Goal: Find specific page/section: Find specific page/section

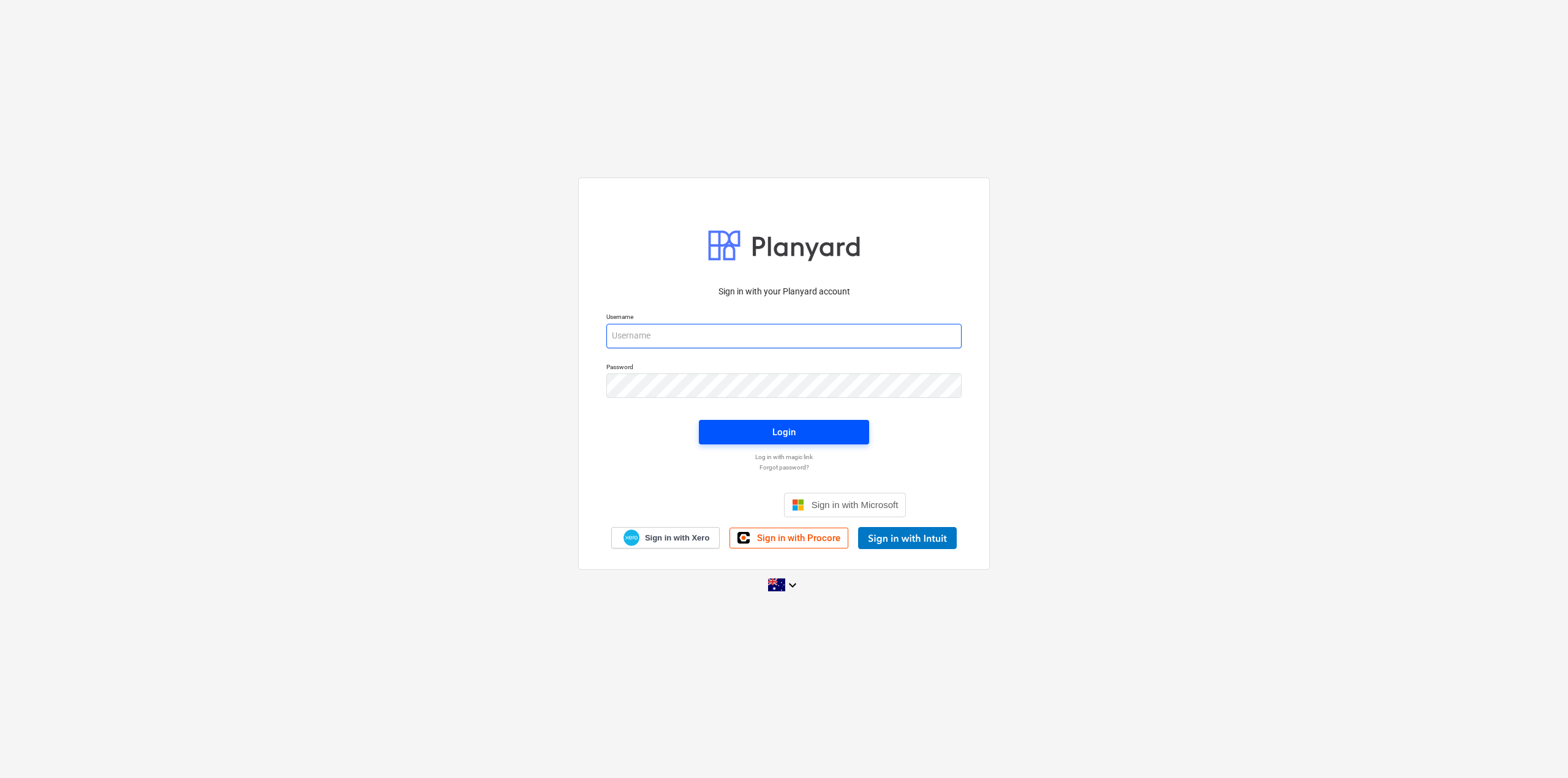
type input "[EMAIL_ADDRESS][DOMAIN_NAME]"
click at [782, 431] on div "Login" at bounding box center [784, 432] width 23 height 16
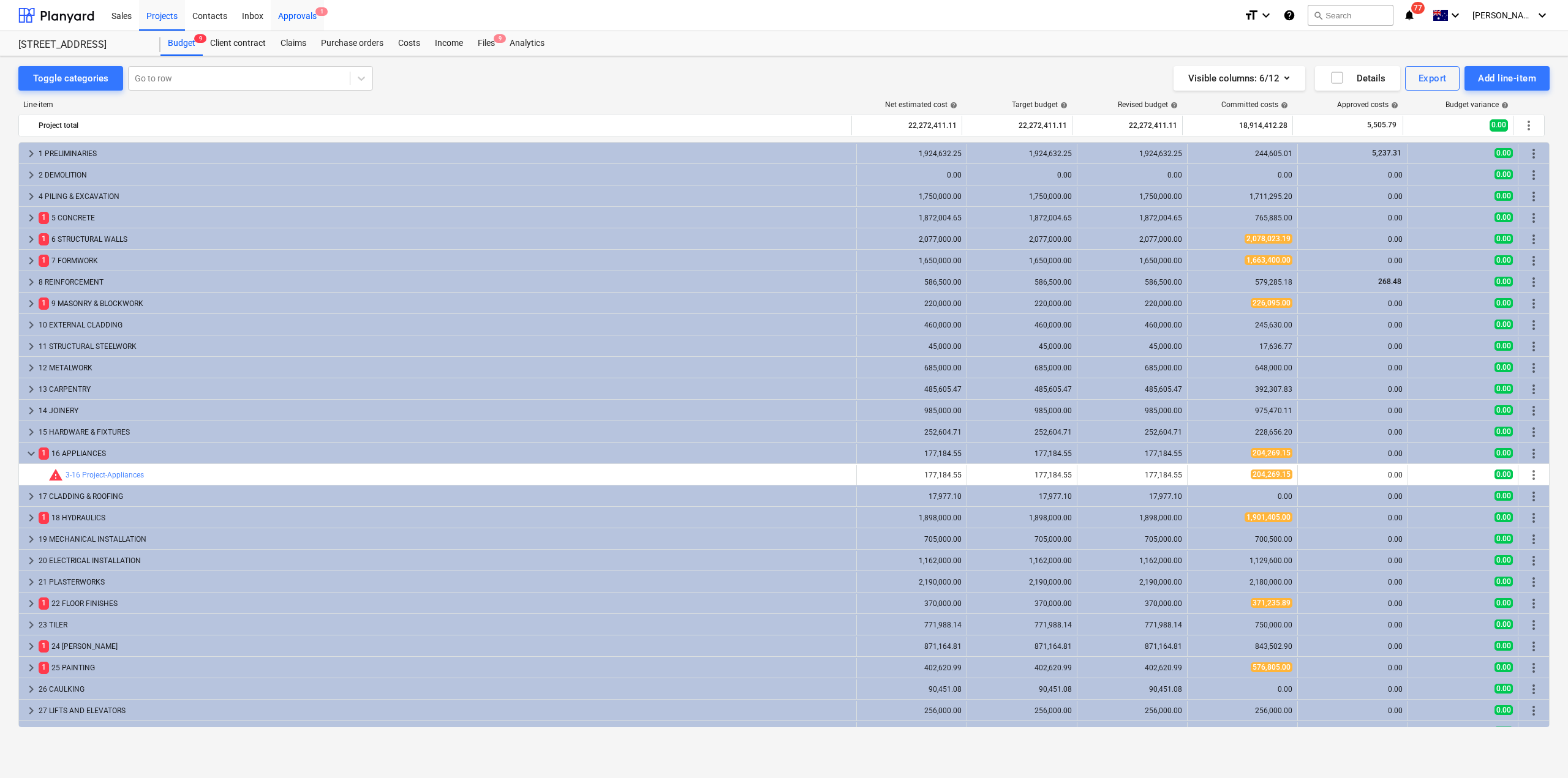
click at [287, 17] on div "Approvals 1" at bounding box center [296, 15] width 53 height 31
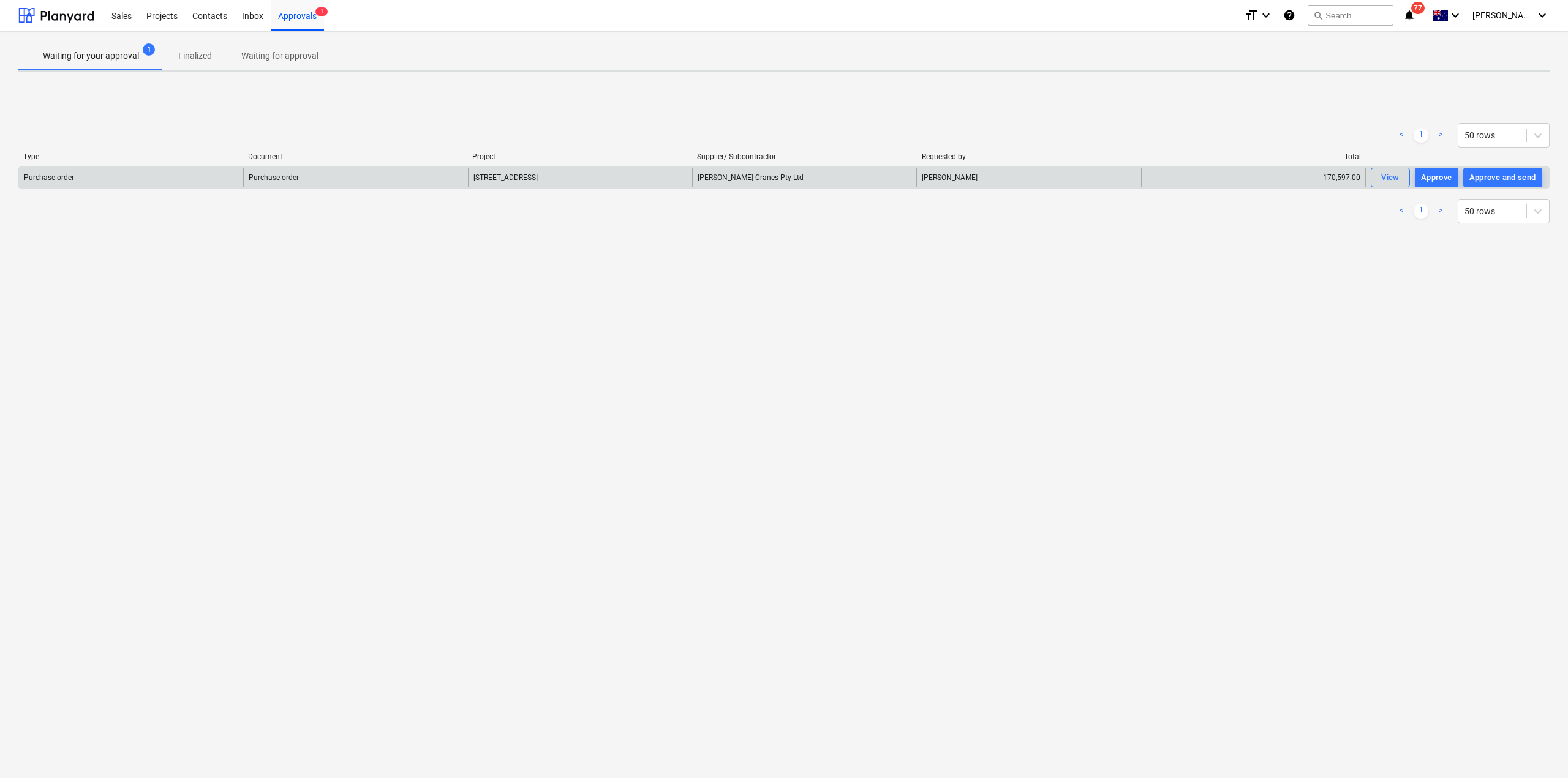
click at [748, 175] on div "[PERSON_NAME] Cranes Pty Ltd" at bounding box center [804, 178] width 224 height 20
click at [1385, 178] on div "View" at bounding box center [1389, 178] width 18 height 14
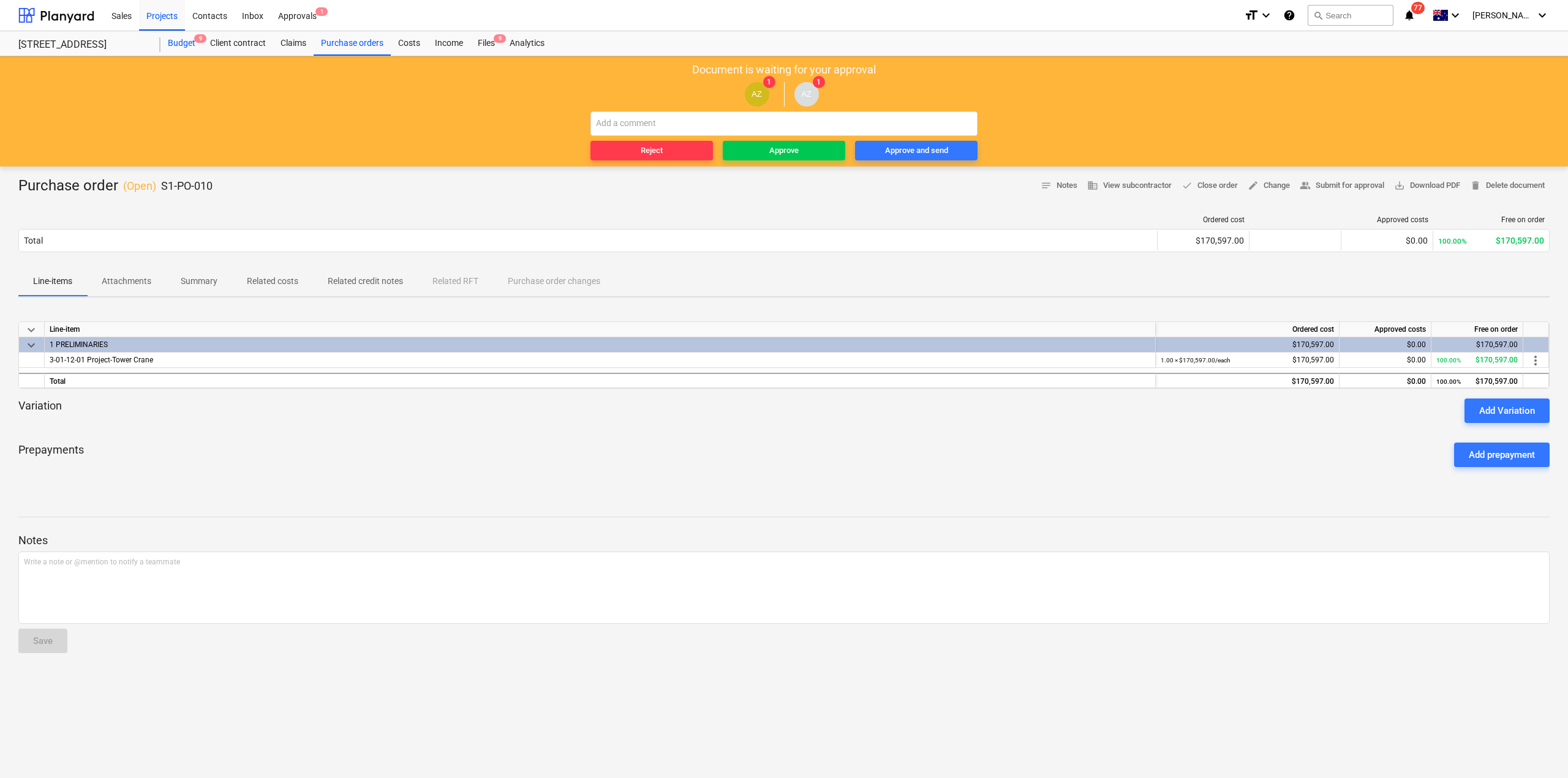
click at [184, 47] on div "Budget 9" at bounding box center [181, 43] width 42 height 24
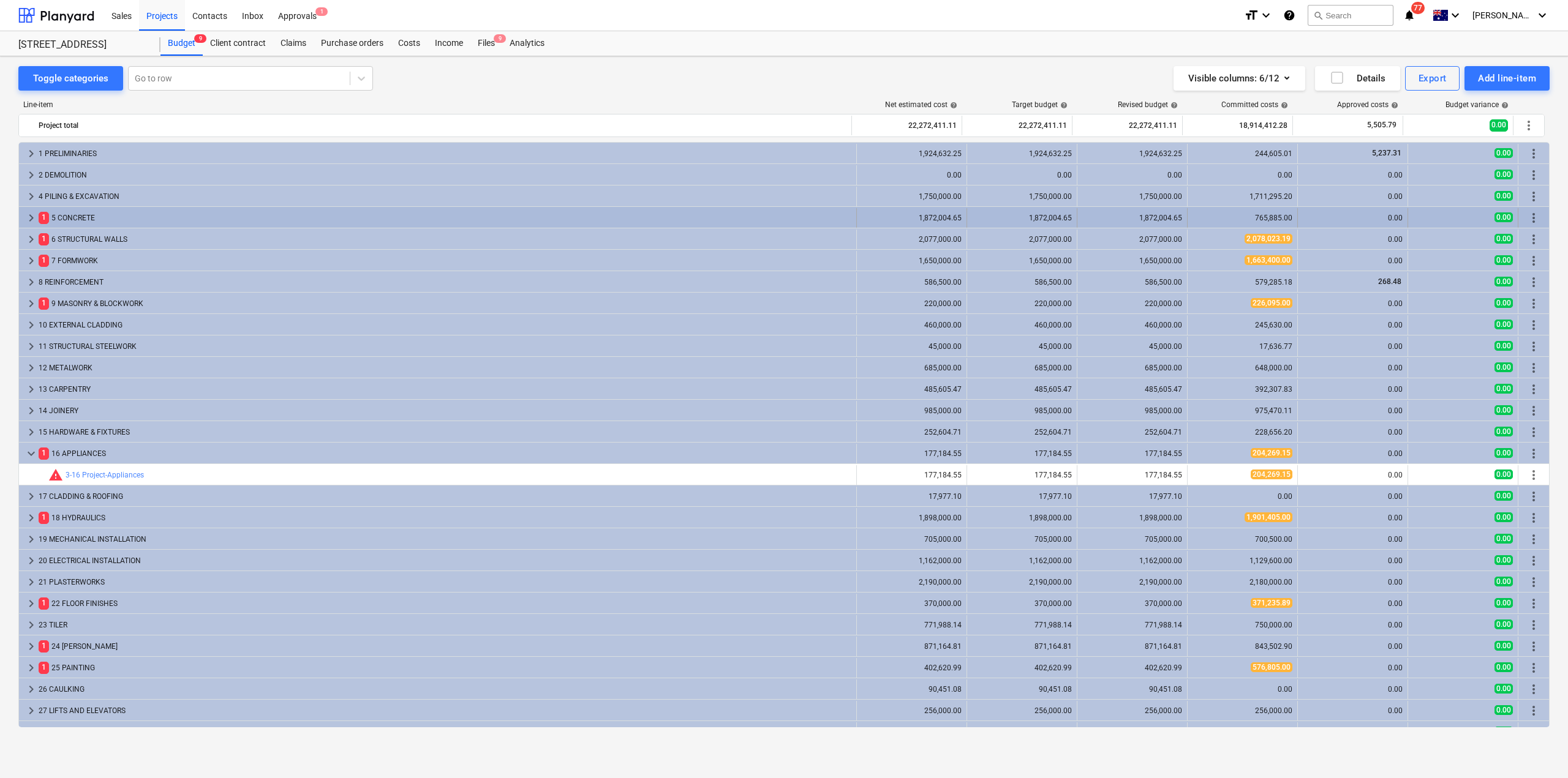
click at [23, 215] on div "keyboard_arrow_right 1 5 CONCRETE" at bounding box center [438, 217] width 838 height 20
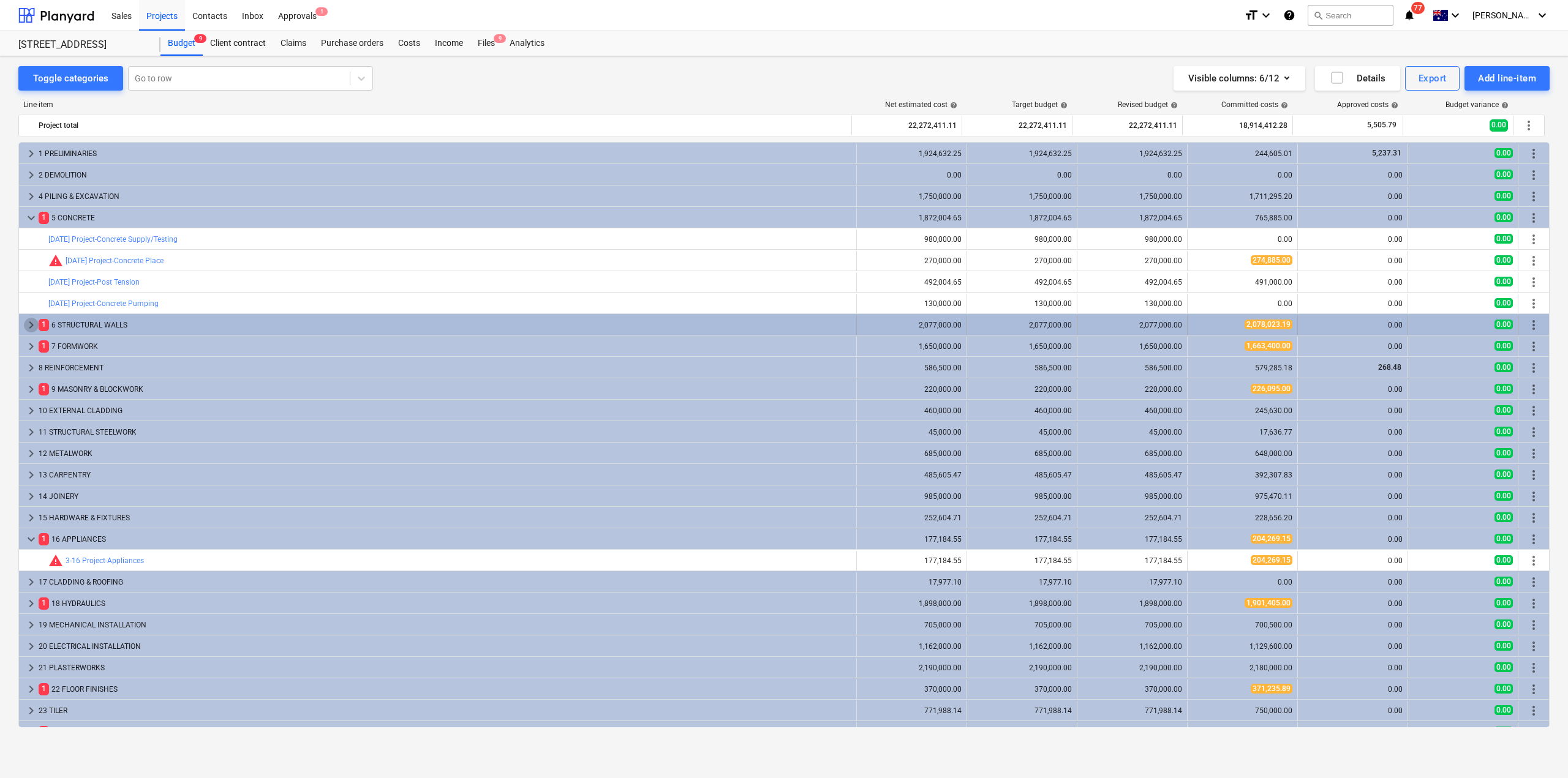
click at [27, 322] on span "keyboard_arrow_right" at bounding box center [31, 325] width 15 height 15
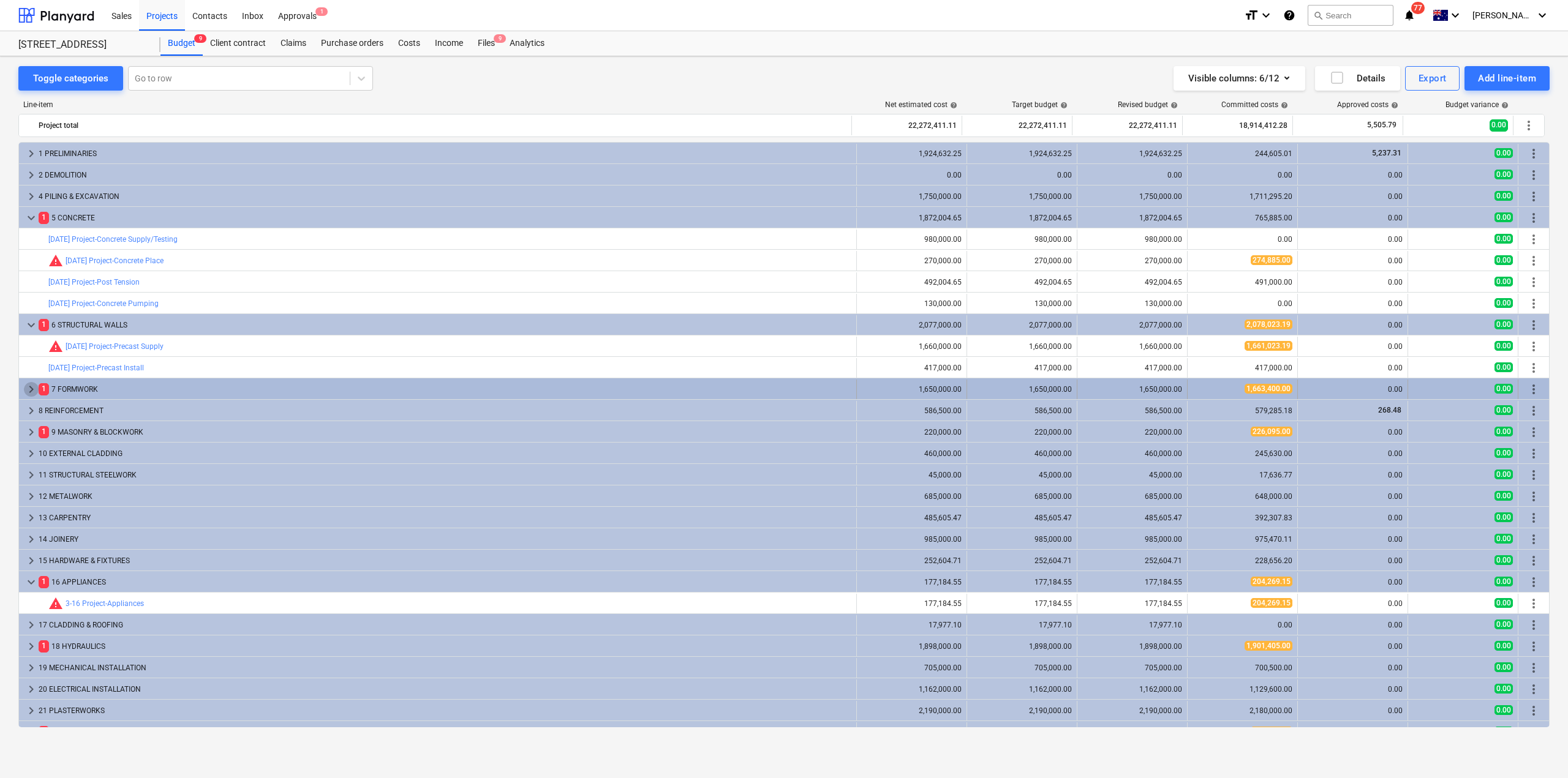
click at [28, 391] on span "keyboard_arrow_right" at bounding box center [31, 389] width 15 height 15
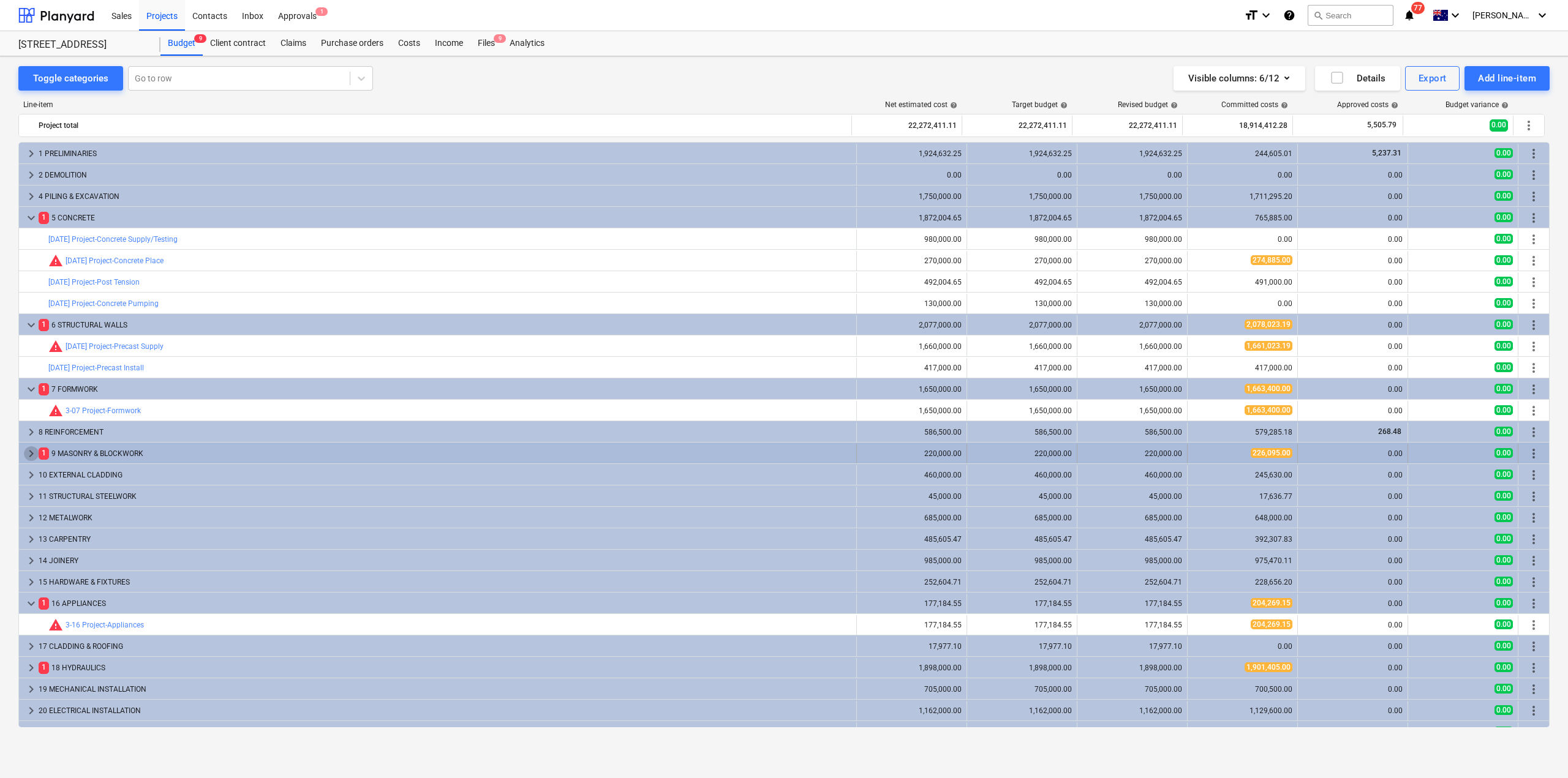
click at [25, 454] on span "keyboard_arrow_right" at bounding box center [31, 453] width 15 height 15
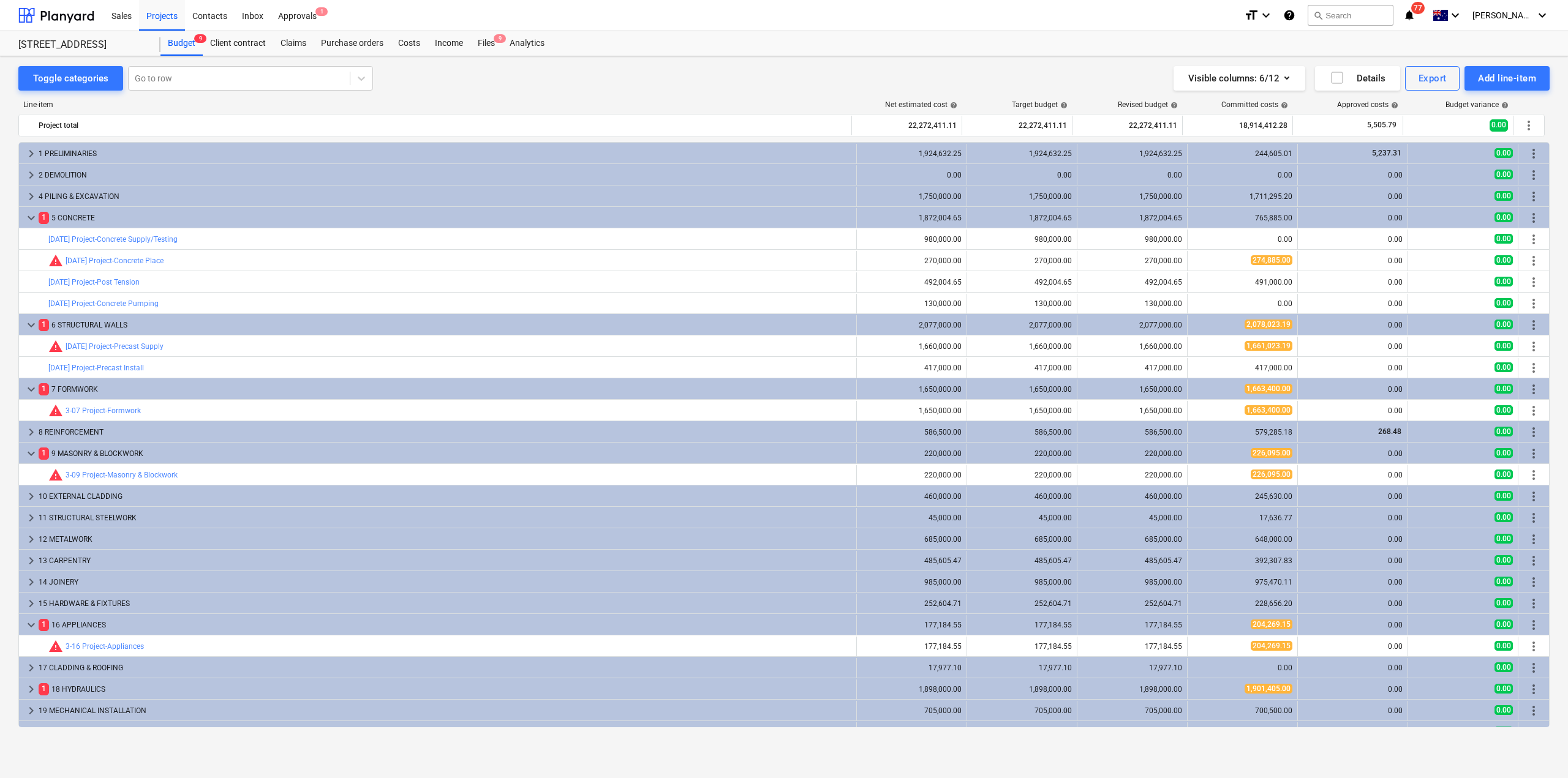
scroll to position [208, 0]
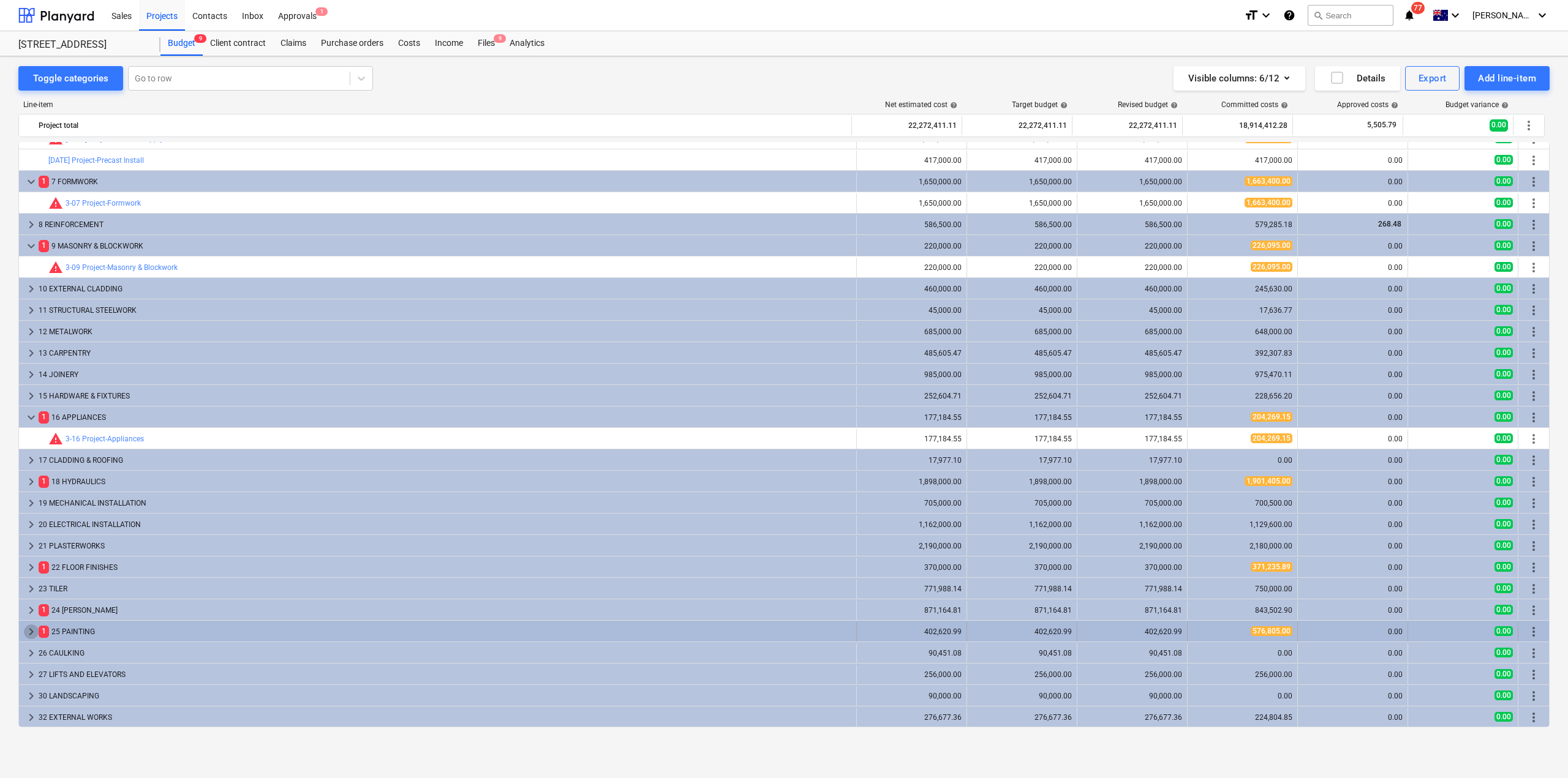
click at [34, 631] on span "keyboard_arrow_right" at bounding box center [31, 632] width 15 height 15
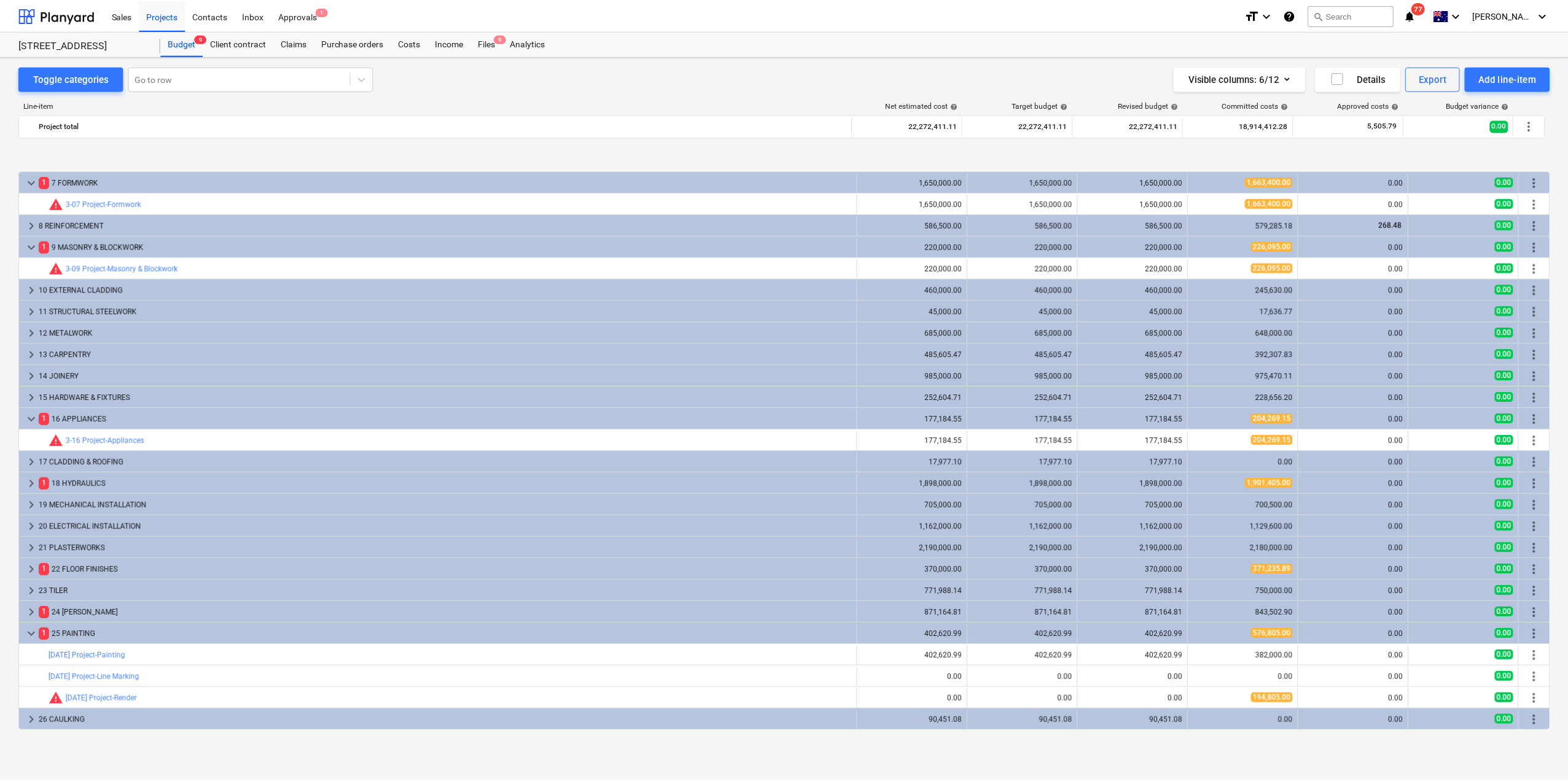
scroll to position [273, 0]
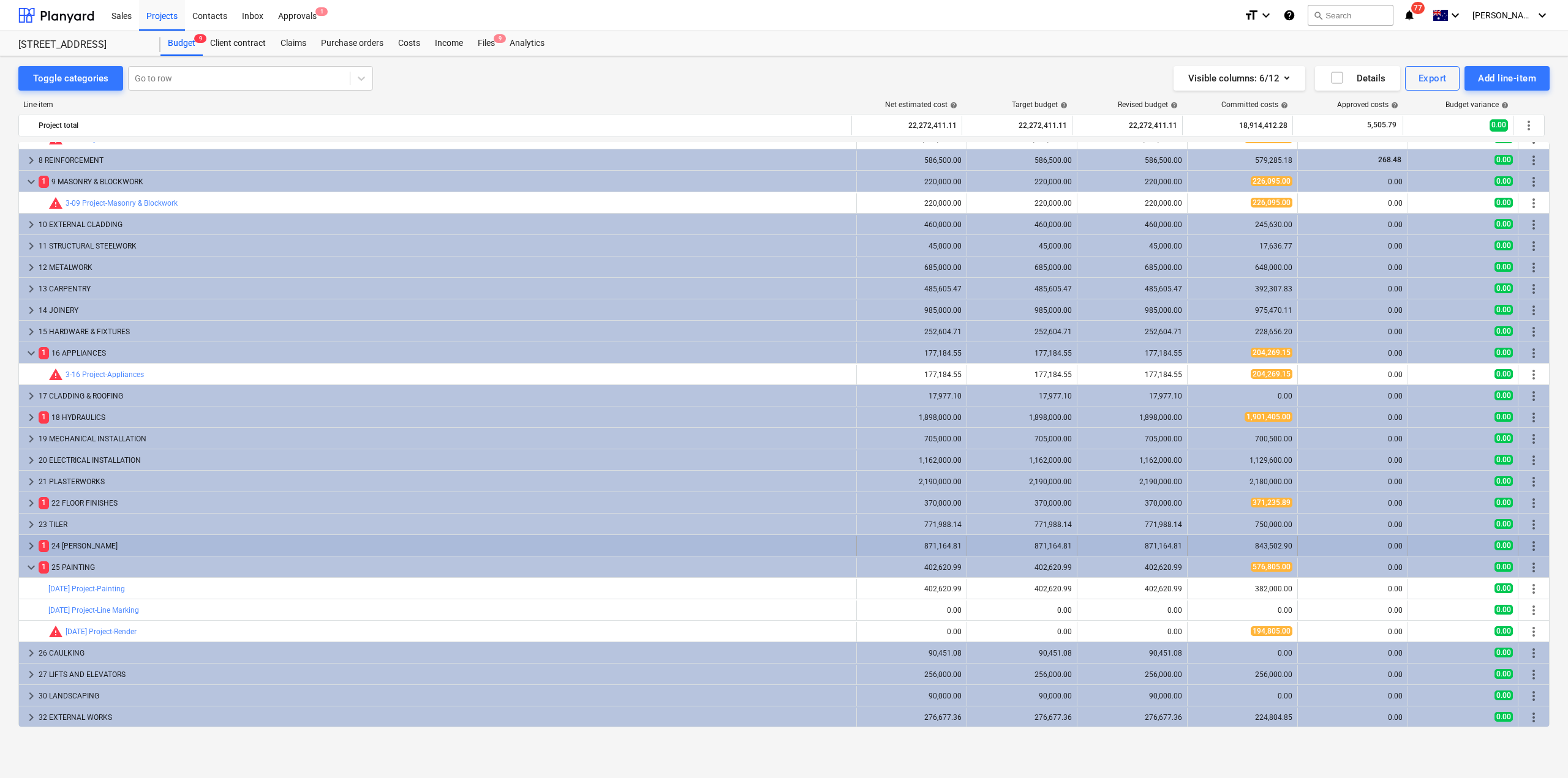
click at [34, 541] on span "keyboard_arrow_right" at bounding box center [31, 546] width 15 height 15
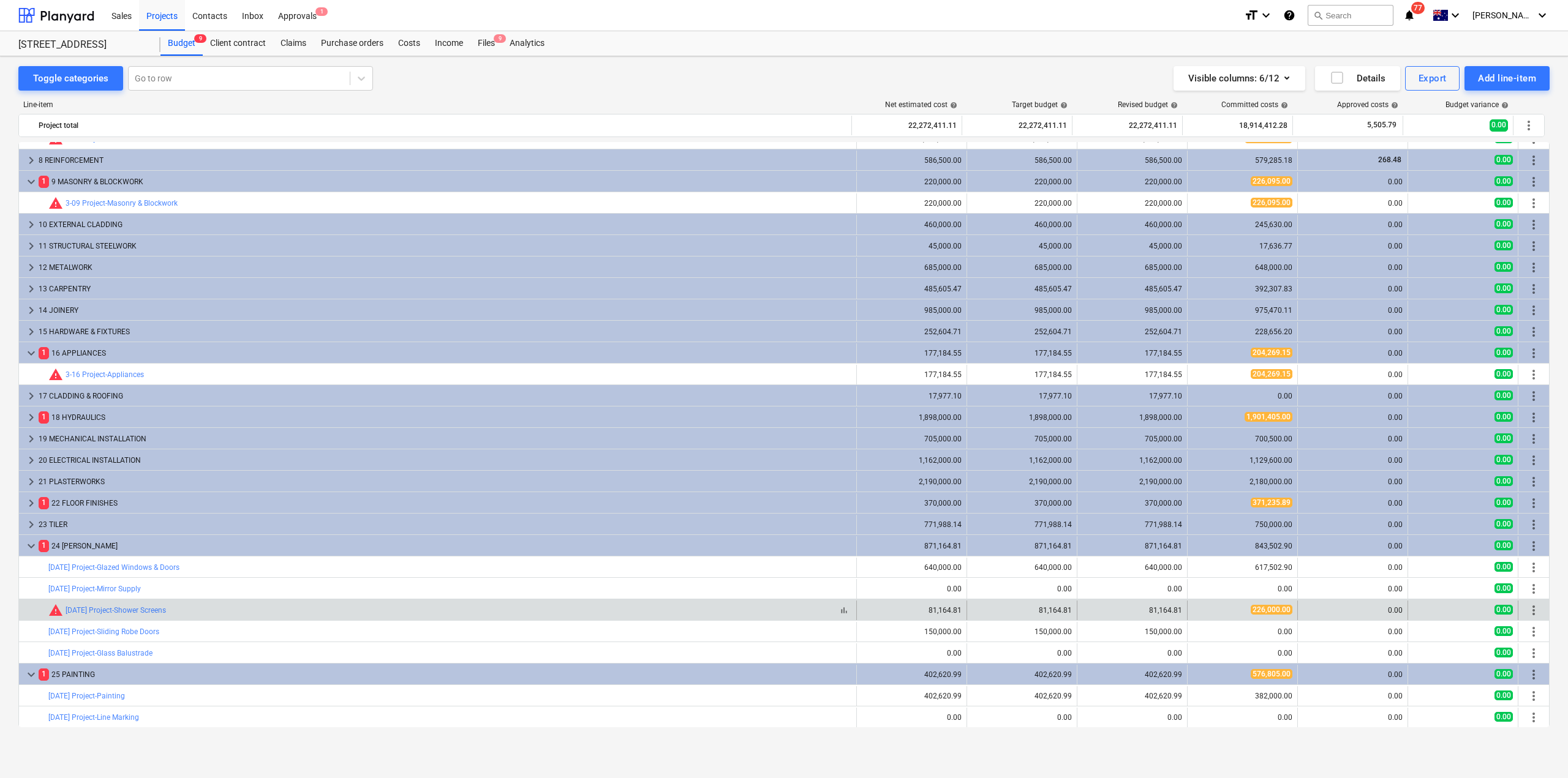
click at [481, 612] on div "bar_chart warning [DATE] Project-Shower Screens" at bounding box center [450, 610] width 803 height 15
click at [100, 608] on link "[DATE] Project-Shower Screens" at bounding box center [116, 610] width 101 height 9
